Goal: Task Accomplishment & Management: Complete application form

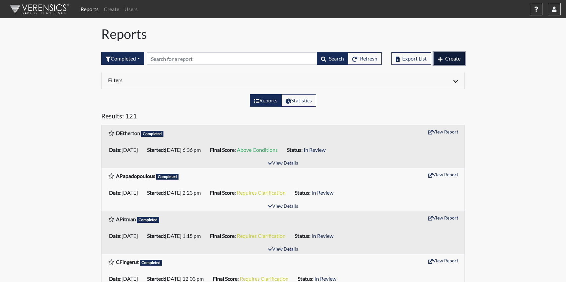
click at [452, 60] on span "Create" at bounding box center [452, 58] width 15 height 6
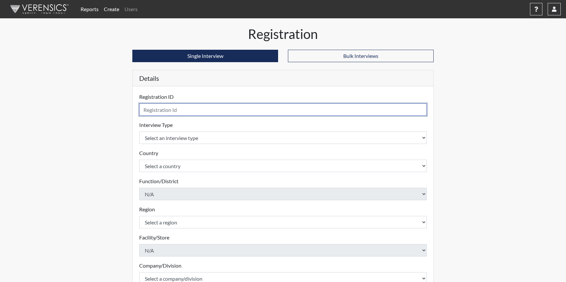
click at [270, 108] on input "text" at bounding box center [282, 109] width 287 height 12
type input "KToste"
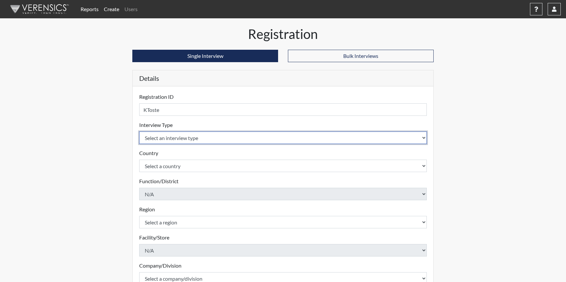
click at [180, 141] on select "Select an interview type Pre-Employment" at bounding box center [282, 138] width 287 height 12
select select "c2470aee-a530-11ea-a930-026c882af335"
click at [139, 132] on select "Select an interview type Pre-Employment" at bounding box center [282, 138] width 287 height 12
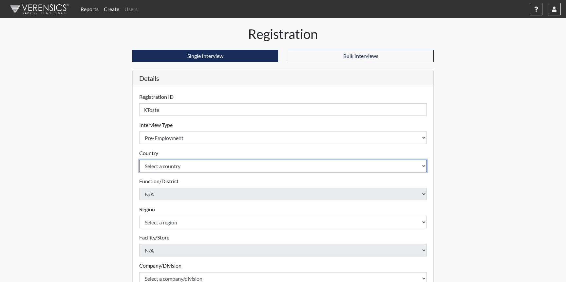
click at [188, 170] on select "Select a country United States Mexico" at bounding box center [282, 166] width 287 height 12
click at [191, 165] on select "Select a country United States Mexico" at bounding box center [282, 166] width 287 height 12
click at [191, 171] on select "Select a country United States Mexico" at bounding box center [282, 166] width 287 height 12
select select "united-states-of-america"
click at [139, 160] on select "Select a country United States Mexico" at bounding box center [282, 166] width 287 height 12
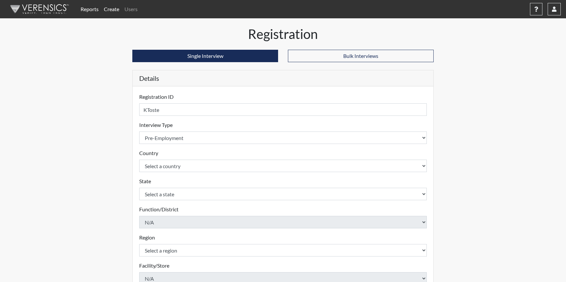
click at [507, 130] on div "Reports Create Users Help Center × Verensics Best Practices How to successfully…" at bounding box center [283, 198] width 566 height 396
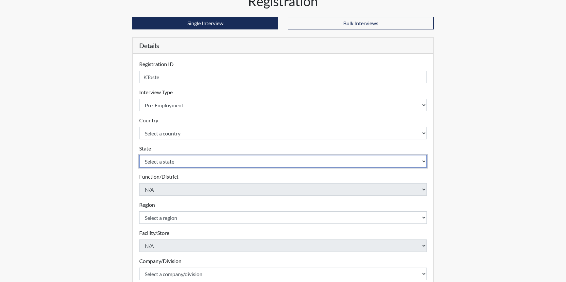
click at [175, 164] on select "Select a state Alabama Alaska Arizona Arkansas California Colorado Connecticut …" at bounding box center [282, 161] width 287 height 12
select select "TX"
click at [139, 155] on select "Select a state Alabama Alaska Arizona Arkansas California Colorado Connecticut …" at bounding box center [282, 161] width 287 height 12
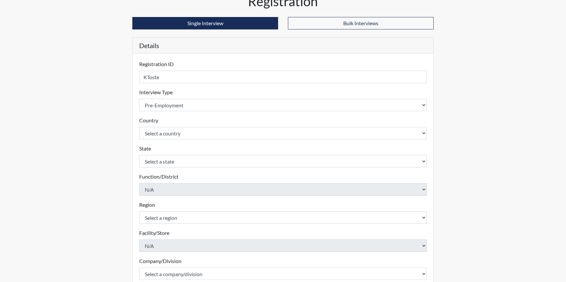
click at [464, 114] on div "Registration Single Interview Bulk Interviews Details Registration ID KToste Pl…" at bounding box center [282, 178] width 373 height 370
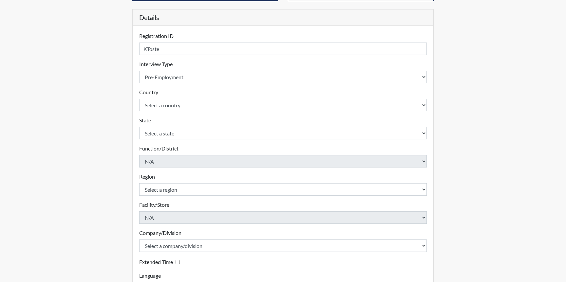
scroll to position [114, 0]
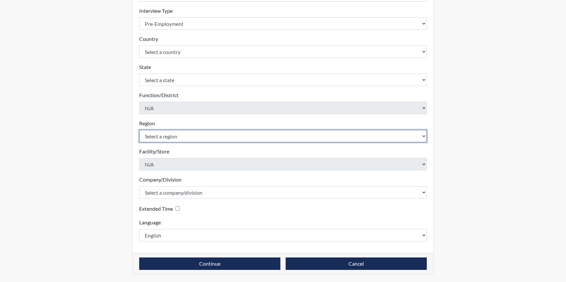
click at [159, 136] on select "Select a region US" at bounding box center [282, 136] width 287 height 12
select select "d73e6870-864b-4b2f-a342-3d2bbe351c20"
click at [139, 130] on select "Select a region US" at bounding box center [282, 136] width 287 height 12
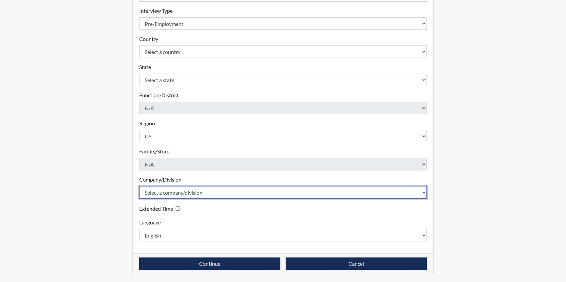
click at [189, 194] on select "Select a company/division Amuddle EVER Elephant Essay GlendaInc INNER Lionheart…" at bounding box center [282, 192] width 287 height 12
select select "68468a41-46e9-44d3-b2a9-90335604dd97"
click at [139, 186] on select "Select a company/division Amuddle EVER Elephant Essay GlendaInc INNER Lionheart…" at bounding box center [282, 192] width 287 height 12
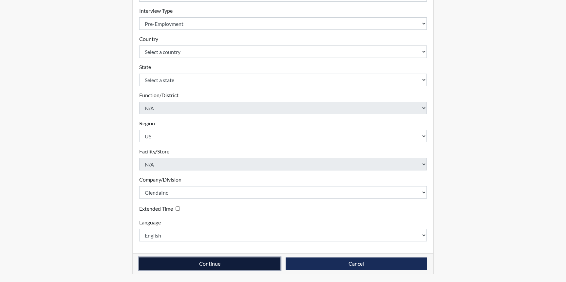
click at [202, 267] on button "Continue" at bounding box center [209, 264] width 141 height 12
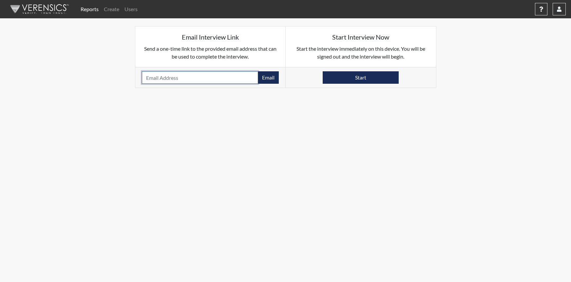
click at [185, 80] on input "email" at bounding box center [200, 77] width 117 height 12
paste input "Functional Experience / Knowledge Industry Experience / Knowledge Knowledge of …"
type input "Functional Experience / Knowledge Industry Experience / Knowledge Knowledge of …"
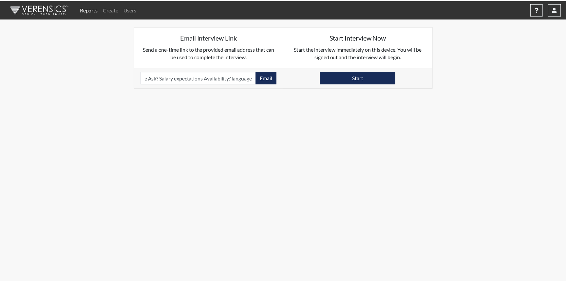
scroll to position [0, 0]
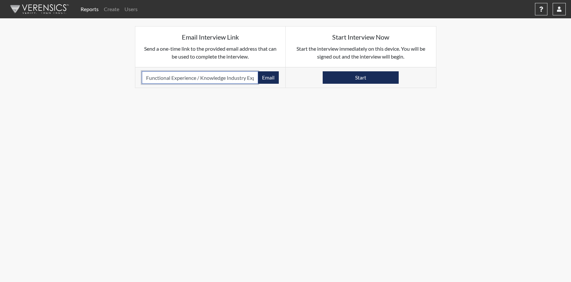
click at [195, 76] on input "Functional Experience / Knowledge Industry Experience / Knowledge Knowledge of …" at bounding box center [200, 77] width 117 height 12
paste input "kendall.toste@yahoo.com"
type input "kendall.toste@yahoo.com"
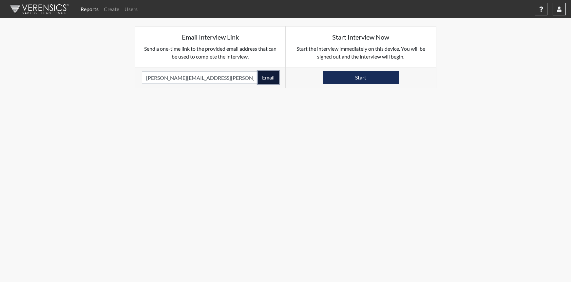
click at [268, 79] on button "Email" at bounding box center [268, 77] width 21 height 12
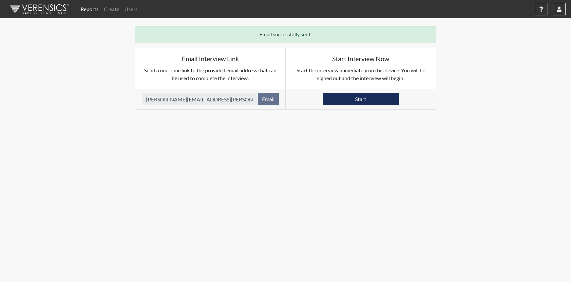
click at [87, 8] on link "Reports" at bounding box center [89, 9] width 23 height 13
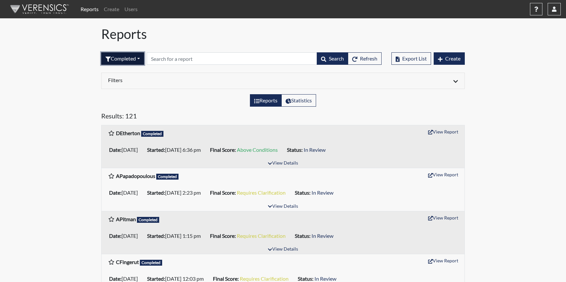
click at [131, 58] on button "Completed" at bounding box center [122, 58] width 43 height 12
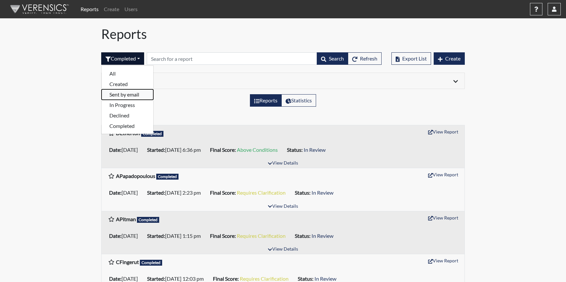
click at [124, 95] on button "Sent by email" at bounding box center [127, 94] width 52 height 10
